Goal: Ask a question

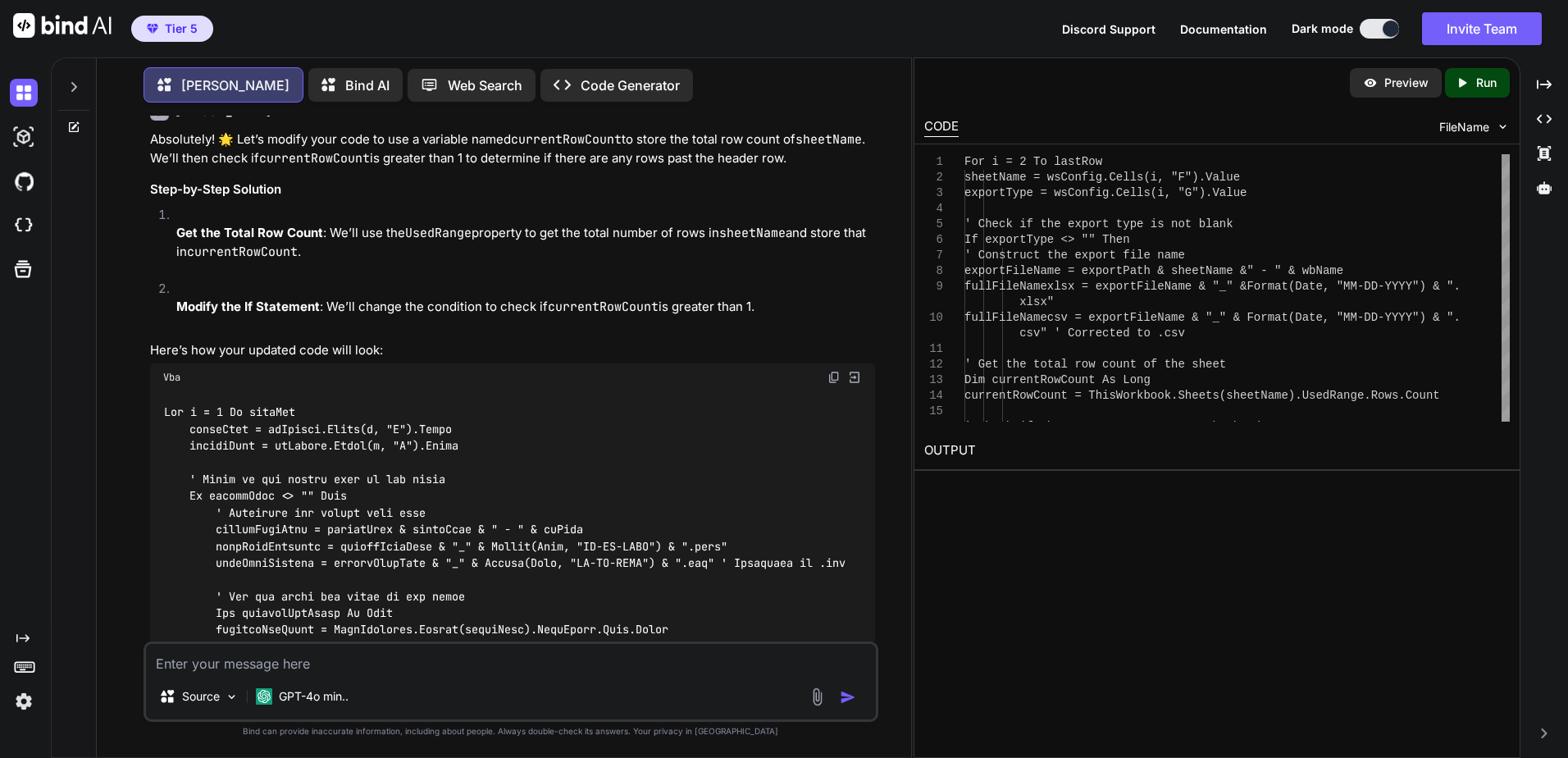
scroll to position [3865, 0]
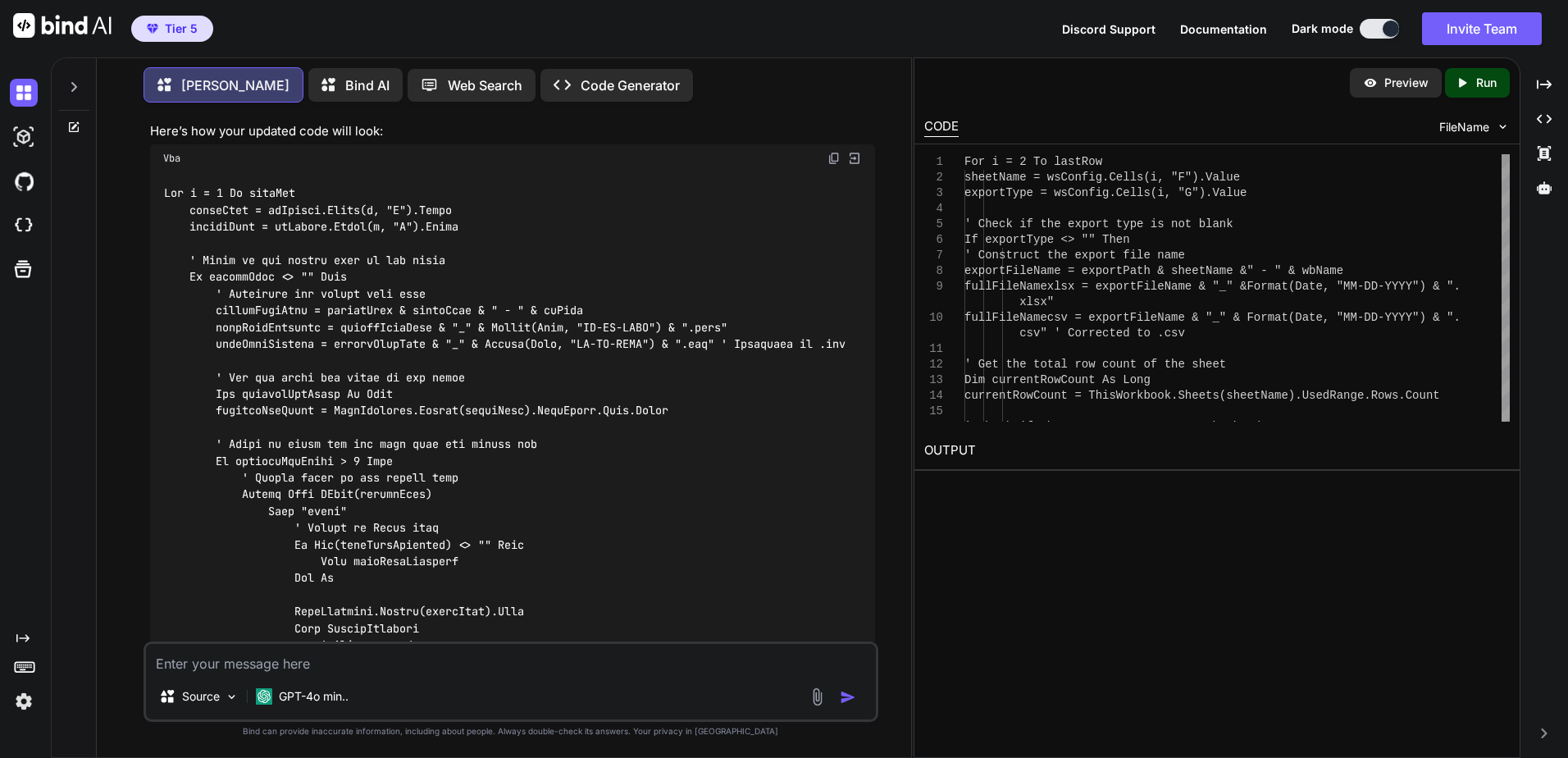
drag, startPoint x: 477, startPoint y: 471, endPoint x: 319, endPoint y: 432, distance: 162.7
click at [319, 432] on div at bounding box center [512, 678] width 725 height 1012
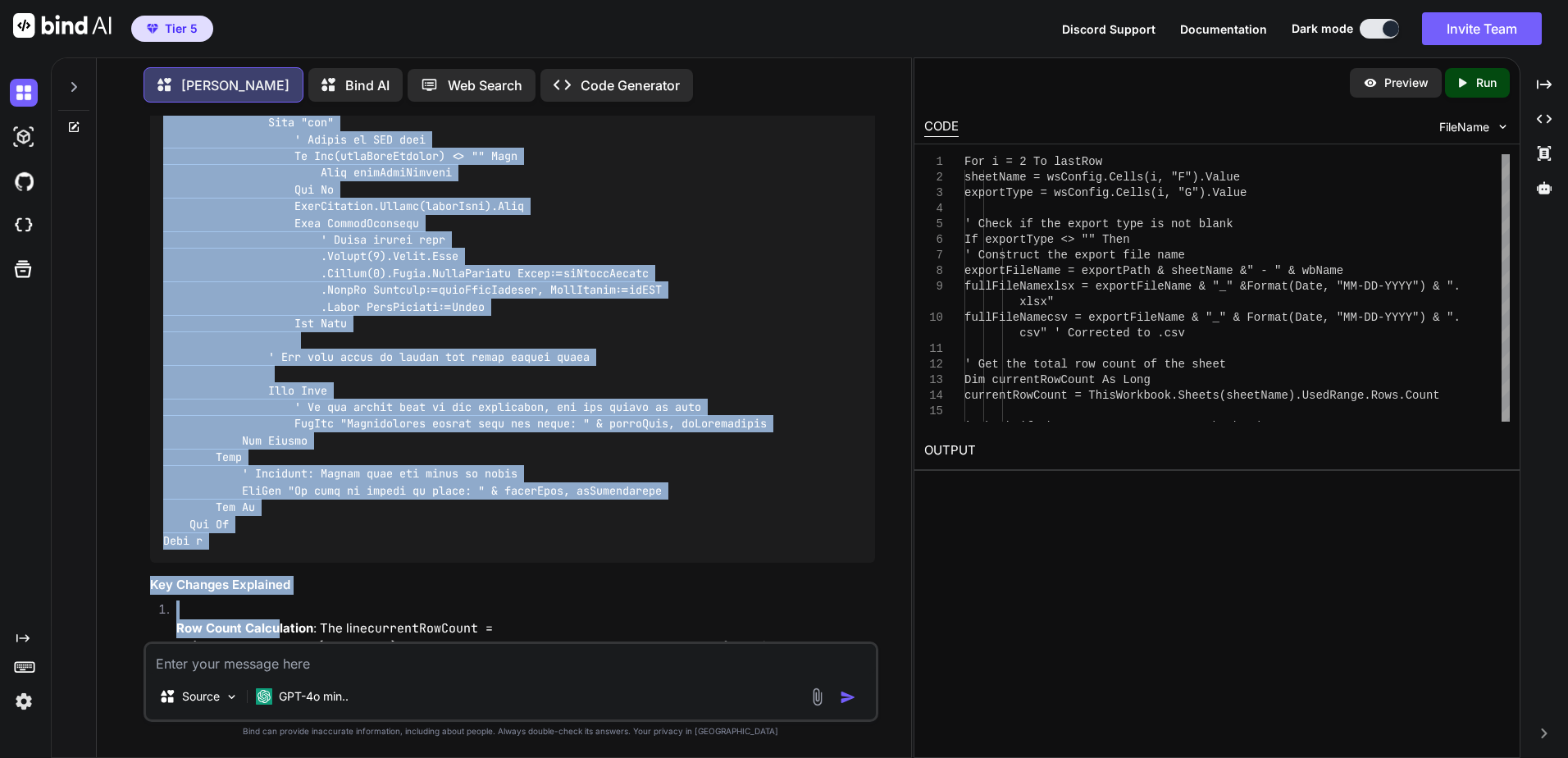
scroll to position [4489, 0]
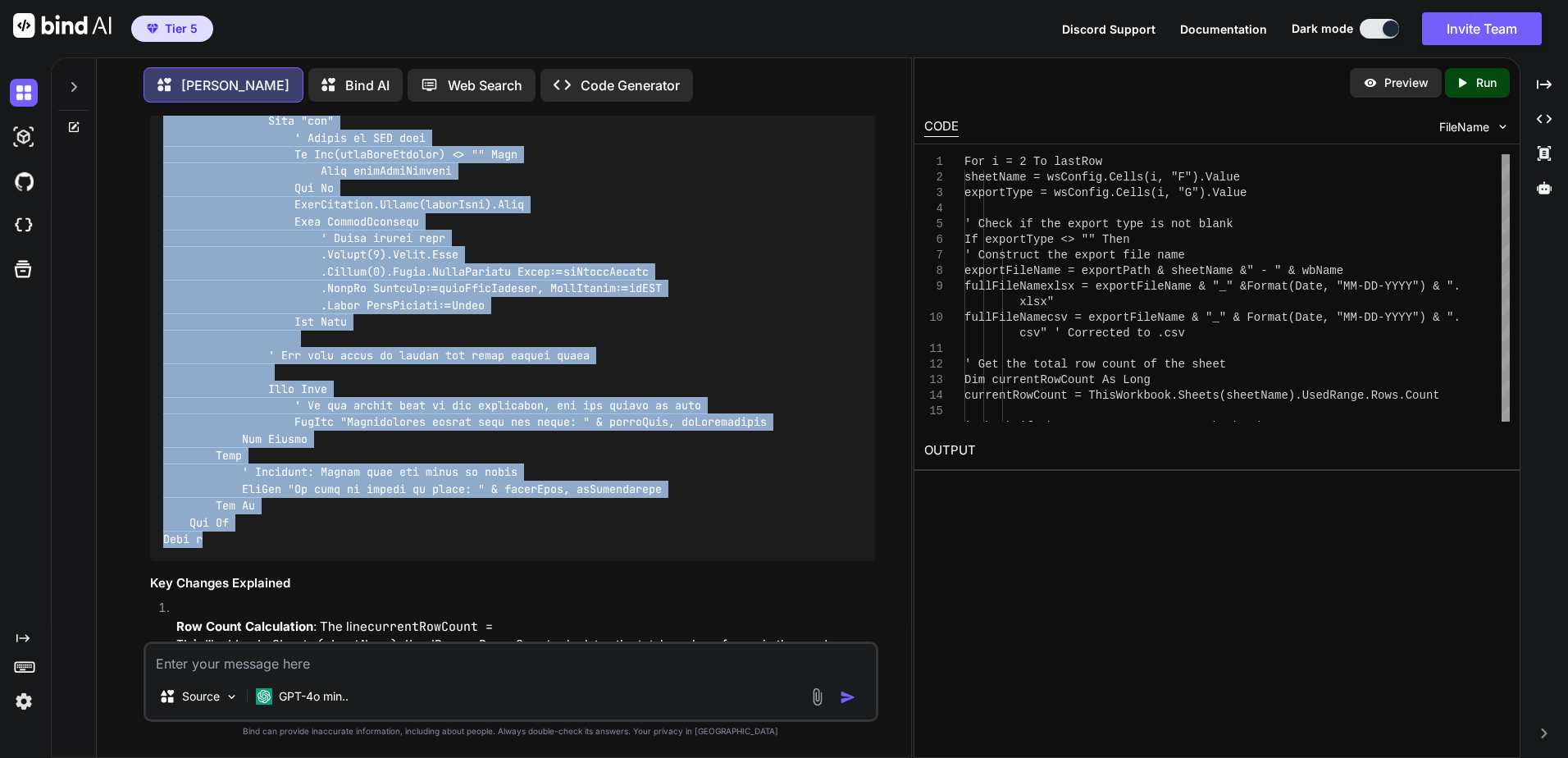
drag, startPoint x: 165, startPoint y: 190, endPoint x: 265, endPoint y: 532, distance: 356.3
click at [265, 532] on div at bounding box center [512, 54] width 725 height 1012
copy code "For i = 2 To lastRow sheetName = wsConfig.Cells(i, "F").Value exportType = wsCo…"
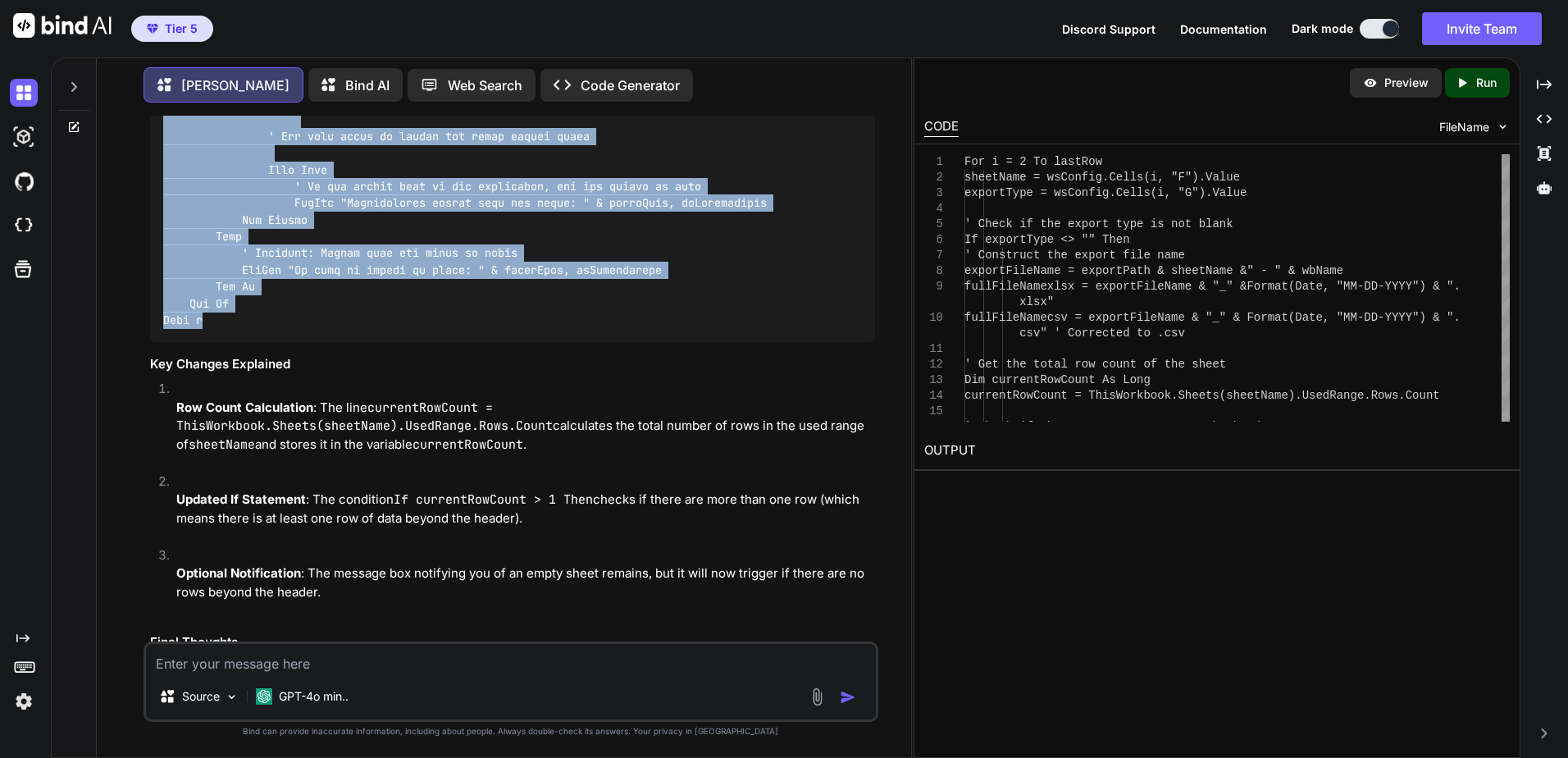
scroll to position [4787, 0]
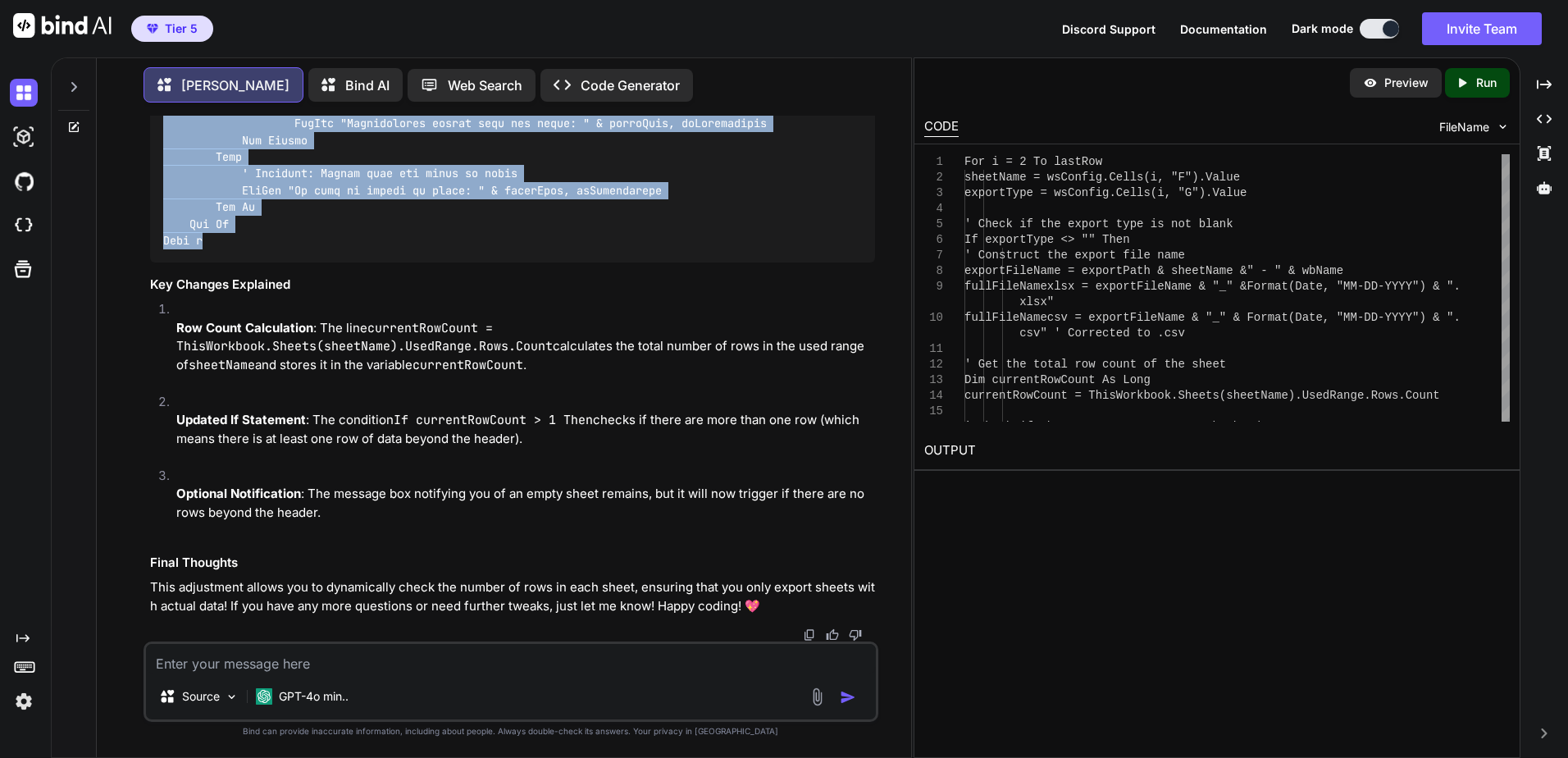
click at [194, 29] on span "Tier 5" at bounding box center [180, 29] width 32 height 17
click at [177, 32] on span "Tier 5" at bounding box center [180, 29] width 32 height 17
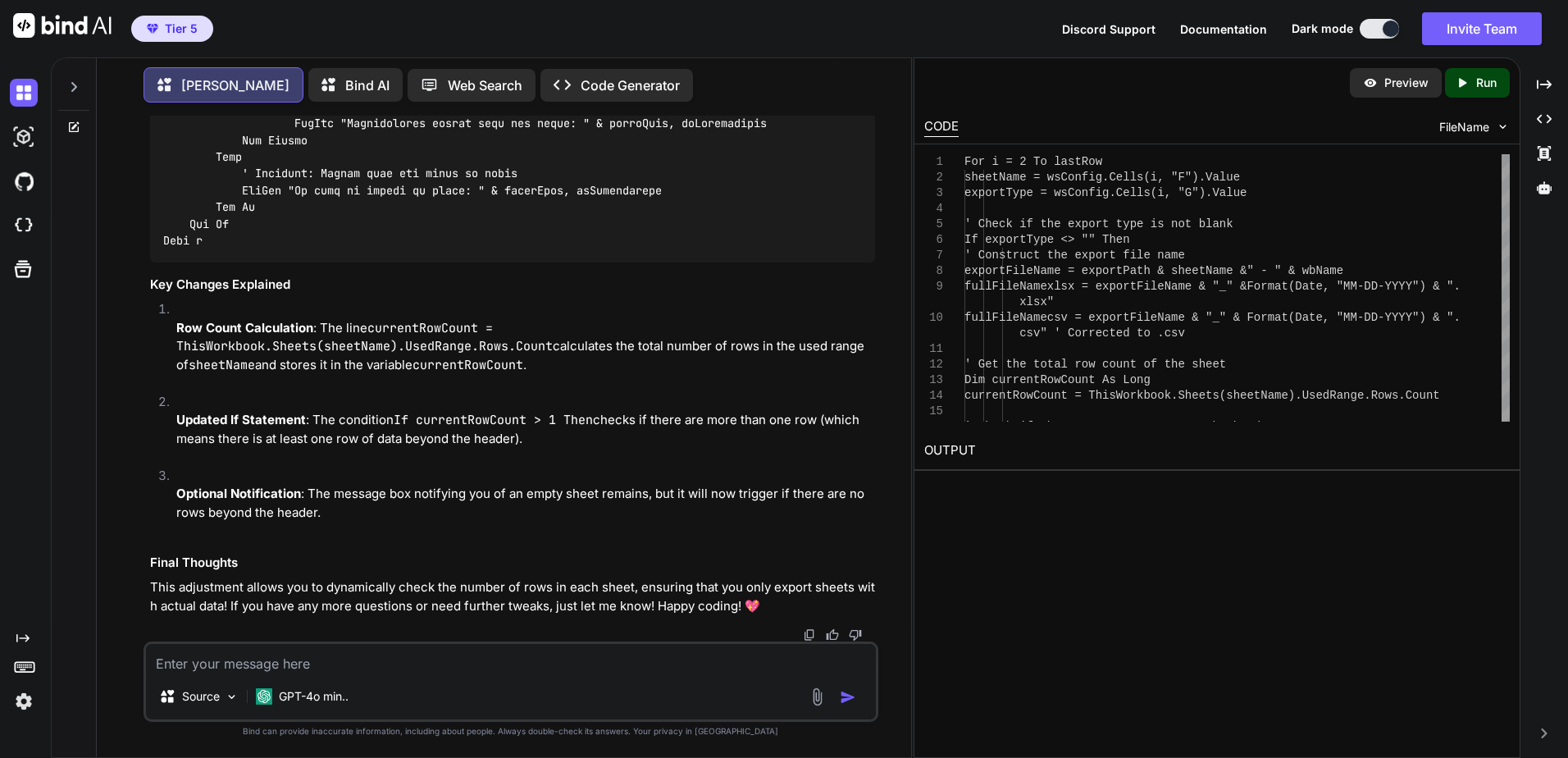
click at [976, 31] on div "Tier 5 Discord Support Documentation Dark mode Invite Team Created with Pixso." at bounding box center [784, 29] width 1568 height 57
click at [170, 28] on span "Tier 5" at bounding box center [180, 29] width 32 height 17
click at [146, 26] on span "Tier 5" at bounding box center [172, 29] width 64 height 17
click at [76, 75] on div at bounding box center [74, 82] width 31 height 56
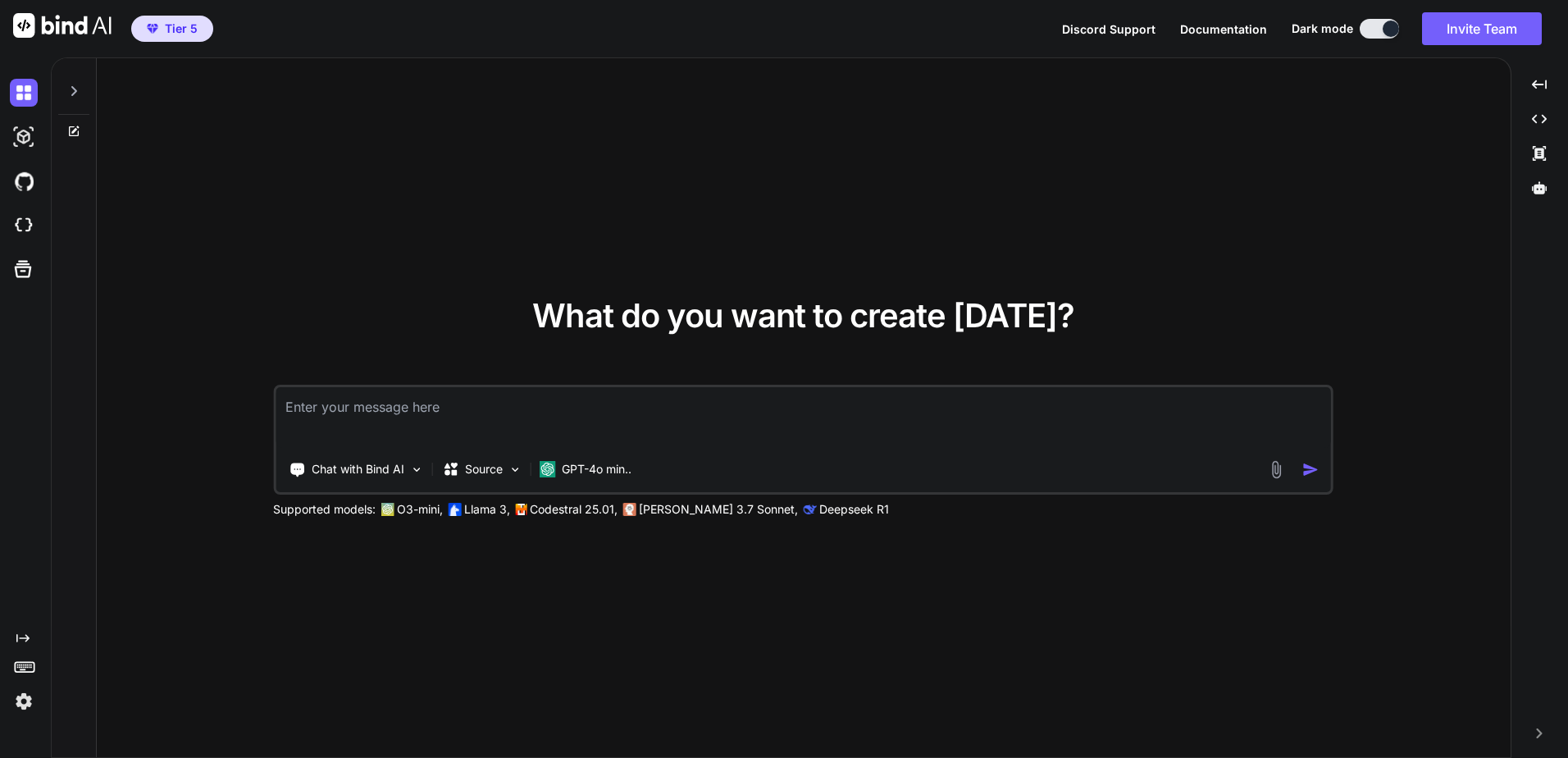
type textarea "x"
click at [191, 31] on span "Tier 5" at bounding box center [180, 29] width 32 height 17
click at [29, 702] on img at bounding box center [24, 701] width 28 height 28
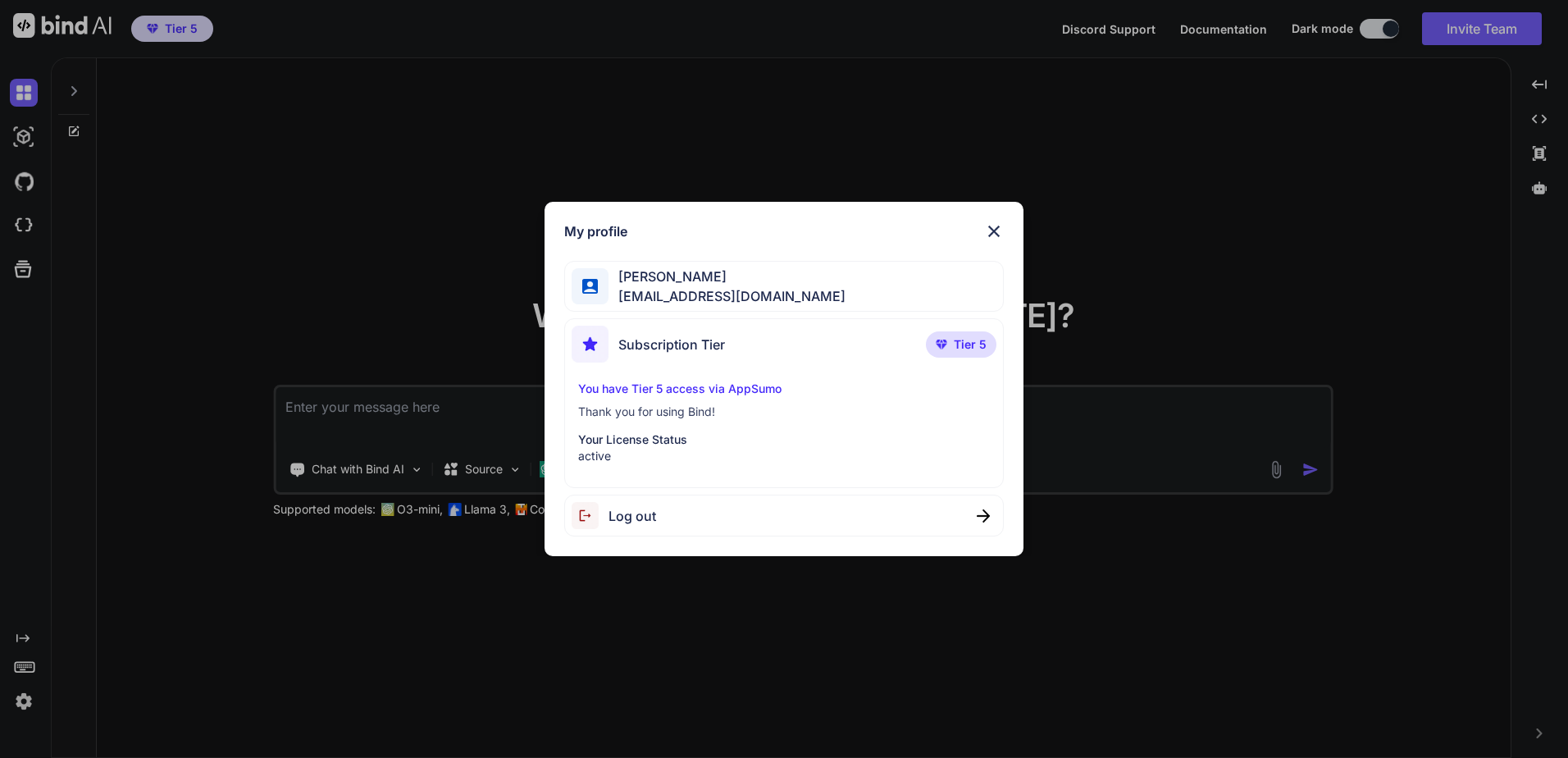
click at [663, 439] on p "Your License Status" at bounding box center [783, 440] width 411 height 17
click at [688, 390] on p "You have Tier 5 access via AppSumo" at bounding box center [783, 389] width 411 height 17
click at [992, 228] on img at bounding box center [993, 230] width 19 height 19
